Goal: Task Accomplishment & Management: Manage account settings

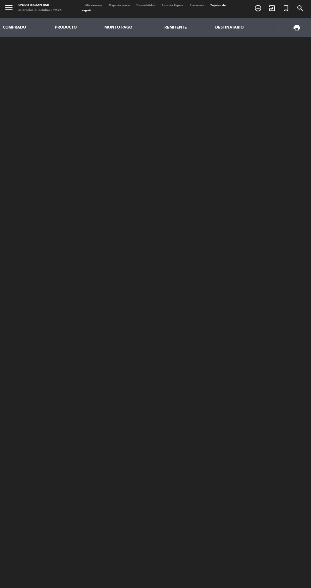
click at [87, 11] on span "Tarjetas de regalo" at bounding box center [153, 9] width 142 height 7
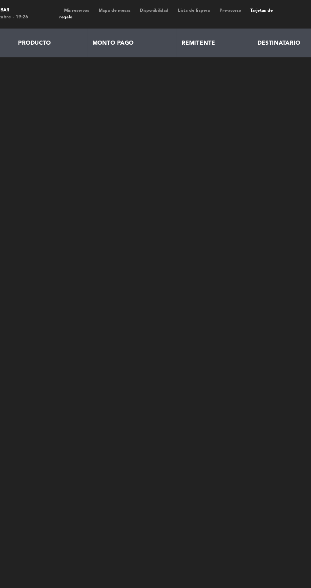
click at [92, 8] on span "Mis reservas" at bounding box center [93, 7] width 23 height 3
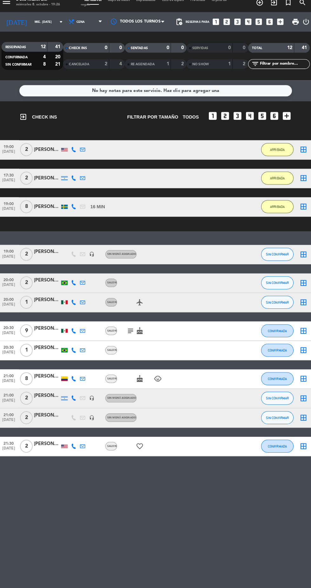
scroll to position [4, 0]
click at [279, 282] on span "SIN CONFIRMAR" at bounding box center [274, 283] width 23 height 3
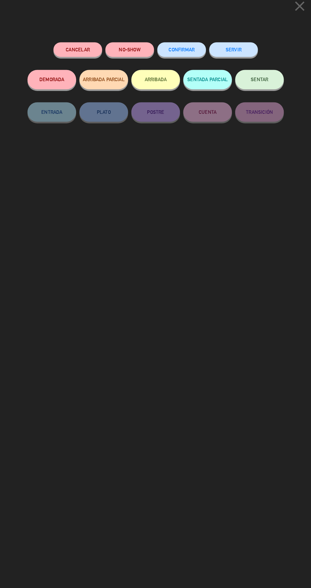
click at [166, 85] on button "ARRIBADA" at bounding box center [156, 84] width 48 height 19
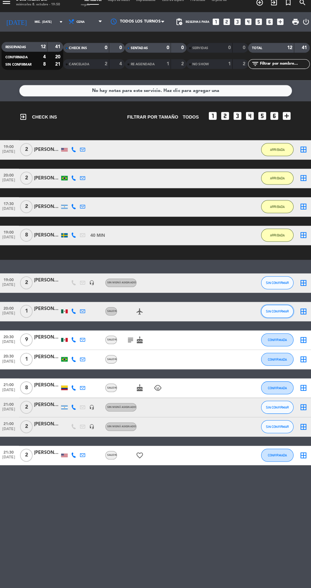
click at [284, 310] on button "SIN CONFIRMAR" at bounding box center [274, 311] width 32 height 13
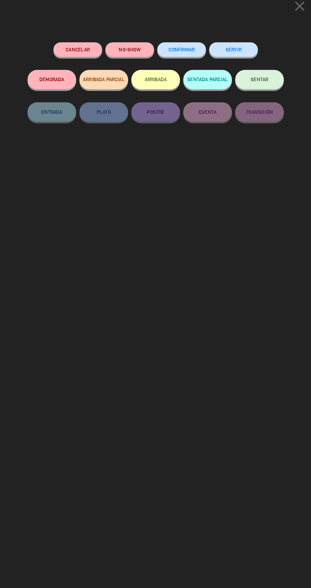
click at [163, 91] on button "ARRIBADA" at bounding box center [156, 84] width 48 height 19
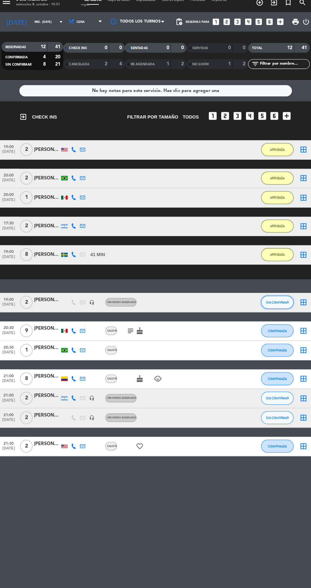
click at [266, 302] on button "SIN CONFIRMAR" at bounding box center [274, 302] width 32 height 13
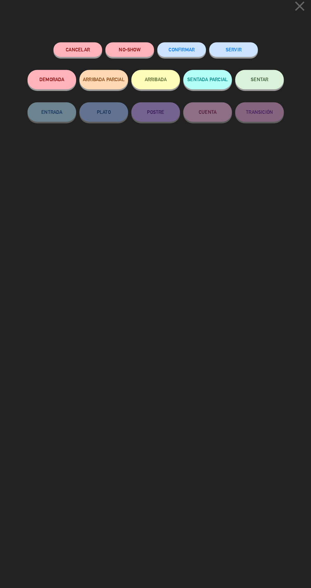
click at [137, 60] on button "NO-SHOW" at bounding box center [130, 56] width 48 height 14
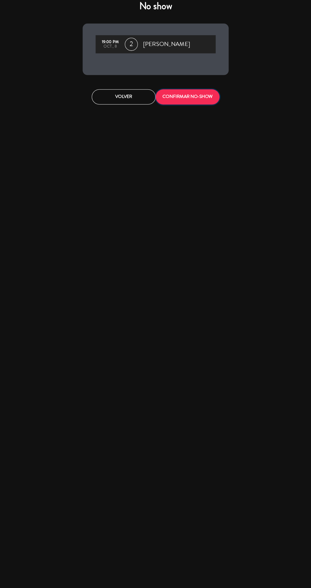
click at [204, 104] on button "CONFIRMAR NO-SHOW" at bounding box center [186, 101] width 62 height 15
